Goal: Find specific page/section: Find specific page/section

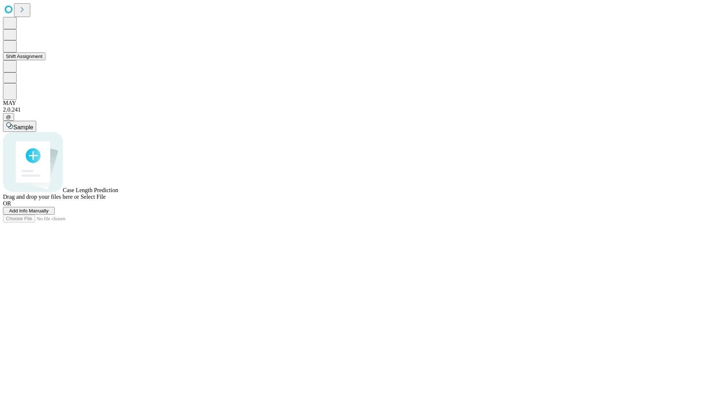
click at [45, 60] on button "Shift Assignment" at bounding box center [24, 56] width 42 height 8
